Goal: Find specific page/section: Find specific page/section

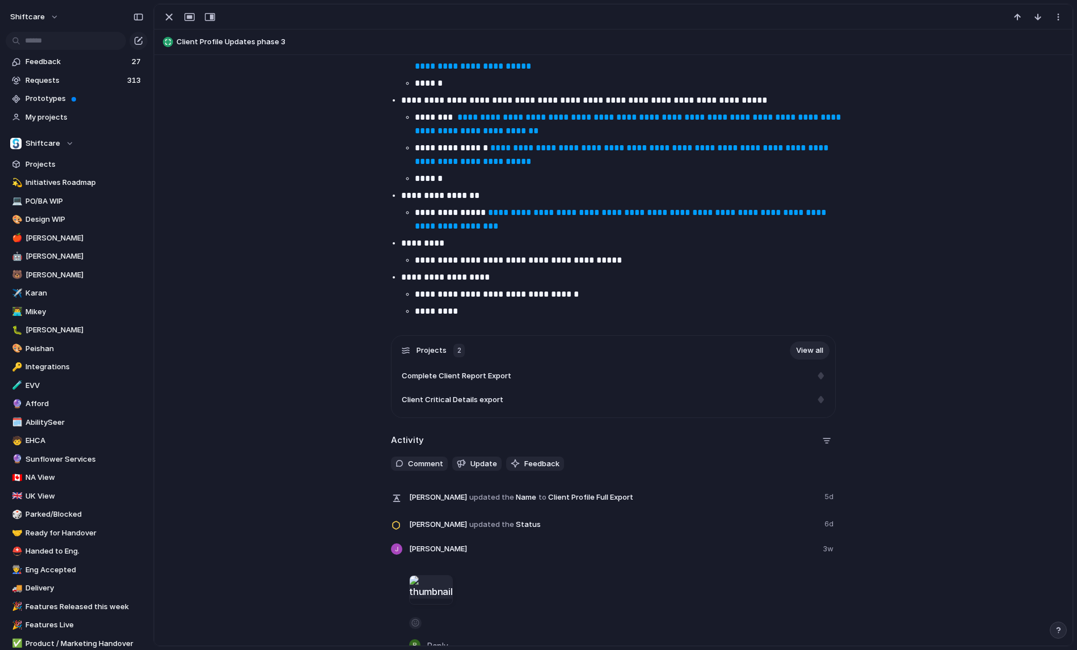
scroll to position [632, 0]
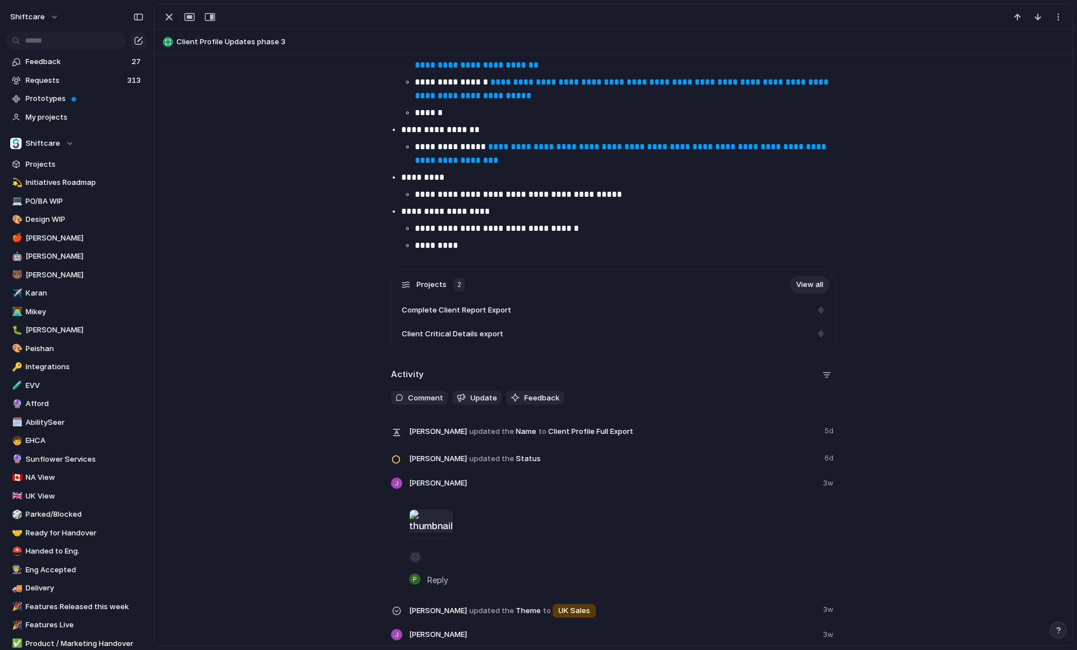
click at [430, 523] on div at bounding box center [431, 525] width 44 height 30
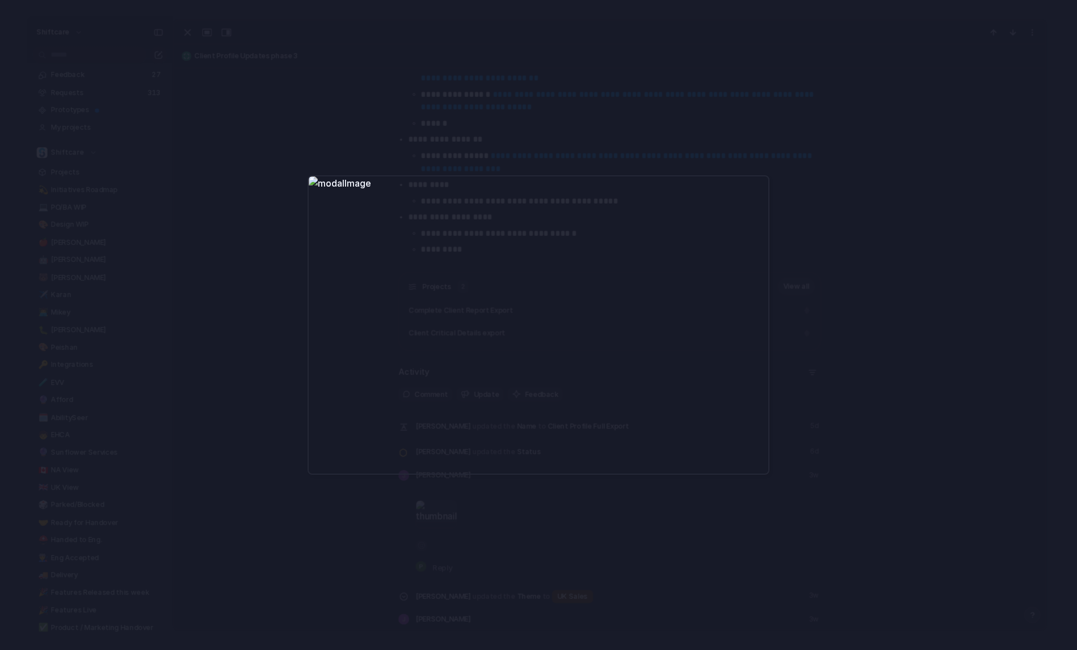
click at [462, 524] on div at bounding box center [538, 325] width 1077 height 650
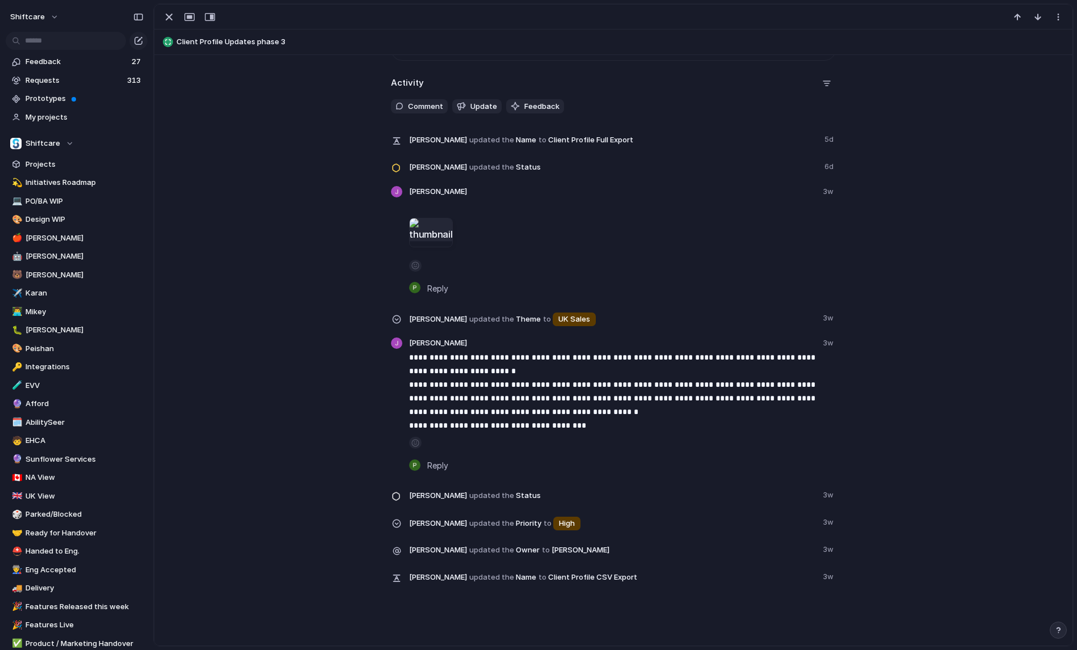
scroll to position [932, 0]
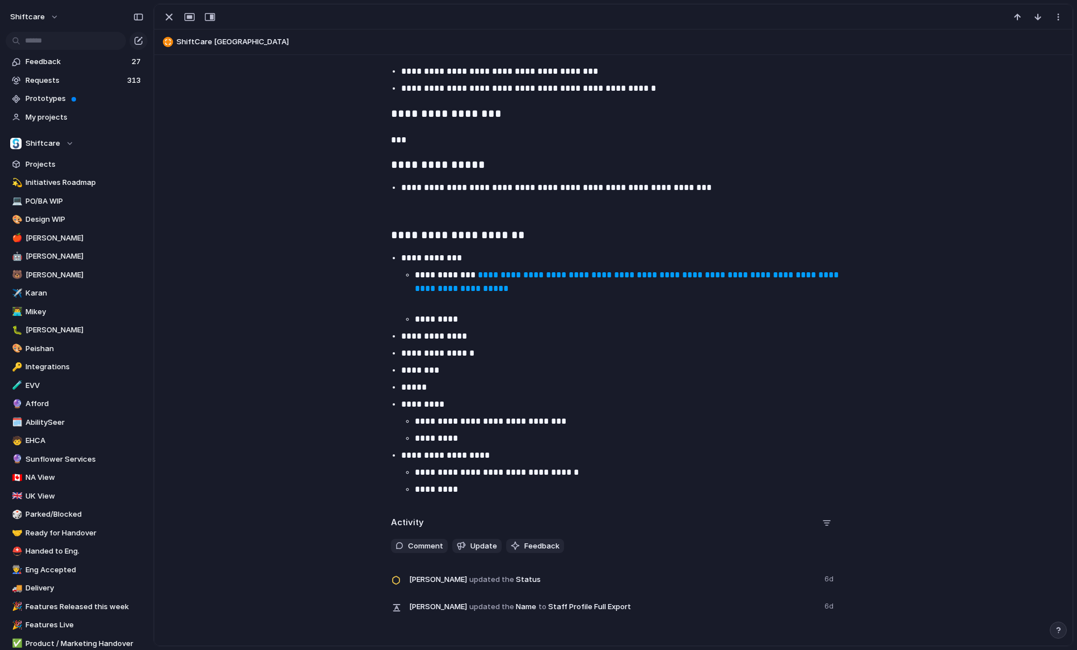
scroll to position [1341, 0]
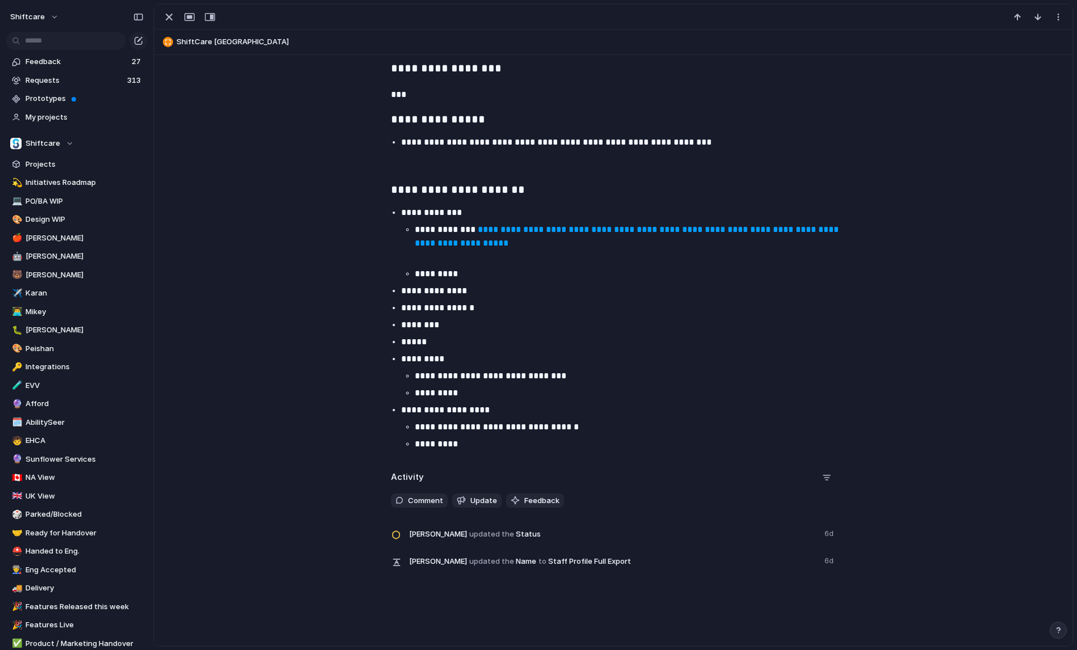
click at [536, 246] on link "**********" at bounding box center [628, 236] width 426 height 22
